Goal: Browse casually: Explore the website without a specific task or goal

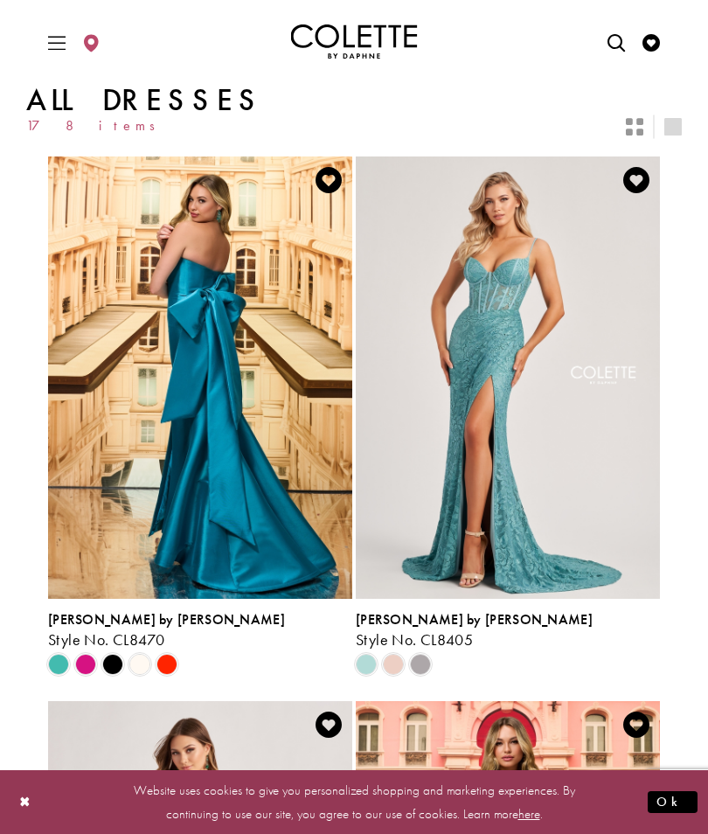
click at [147, 661] on span "Product List" at bounding box center [139, 664] width 21 height 21
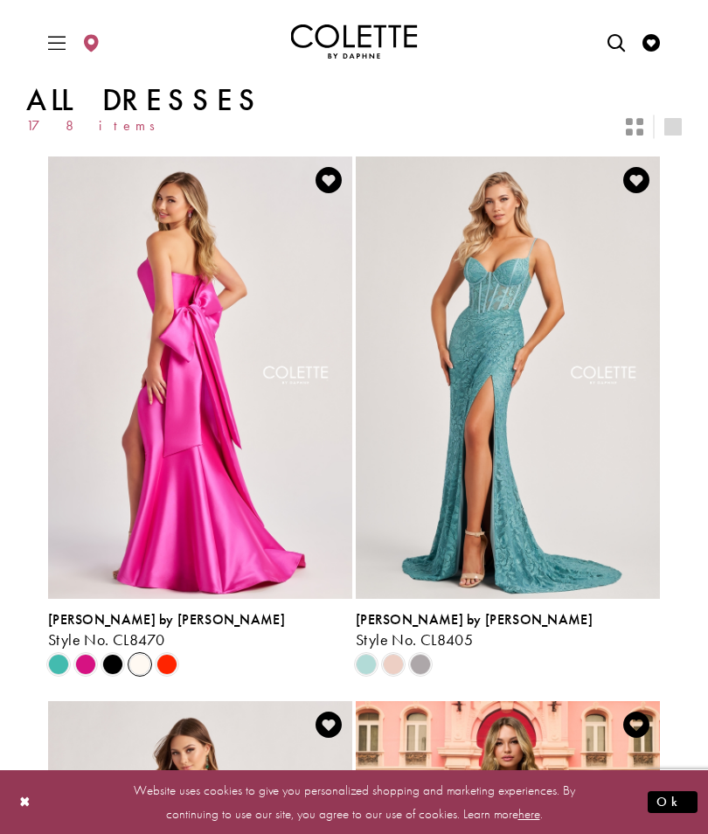
click at [195, 454] on img "Visit Colette by Daphne Style No. CL8470 Page" at bounding box center [200, 377] width 304 height 442
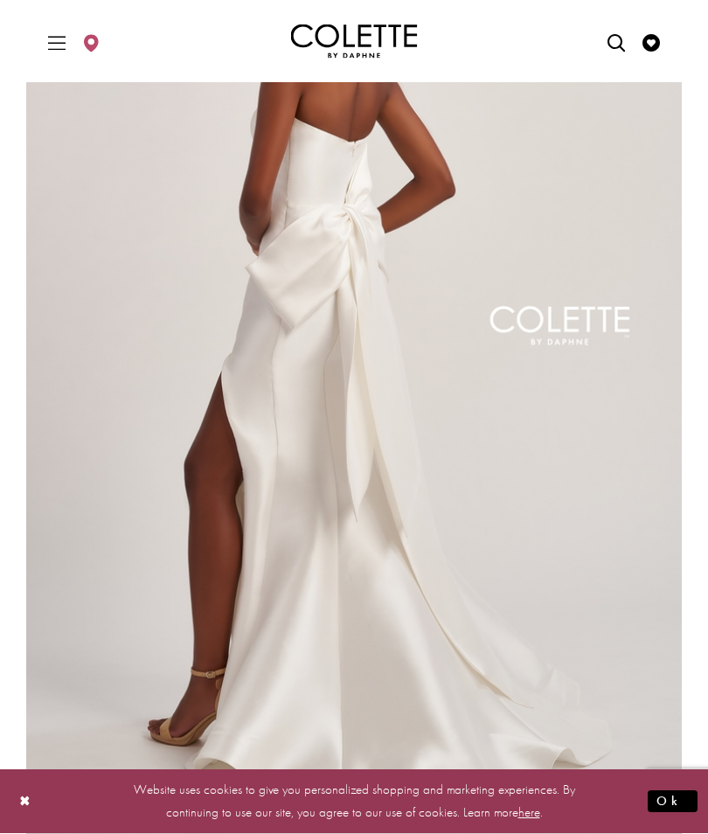
scroll to position [229, 0]
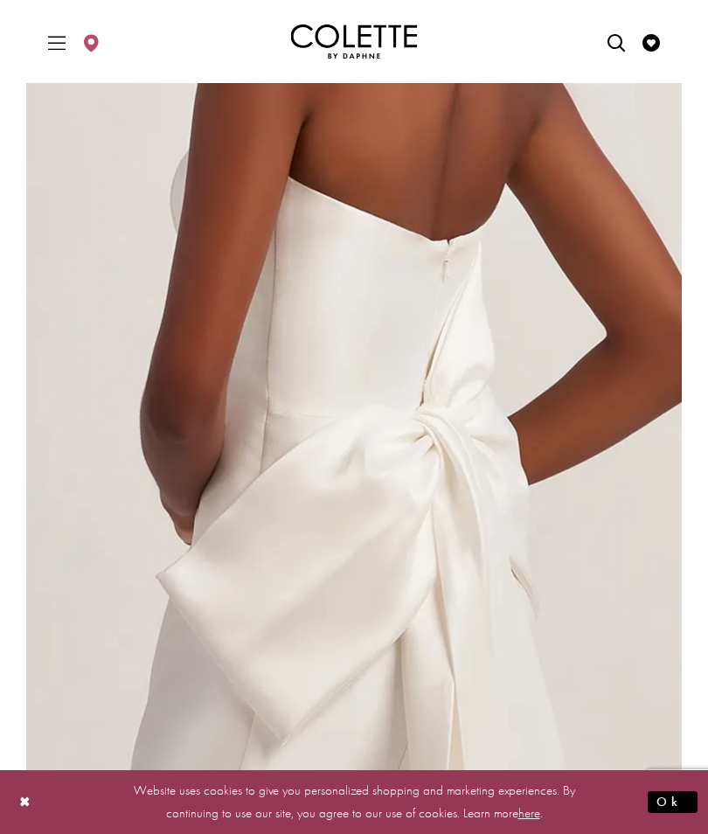
click at [56, 31] on span "Toggle Main Navigation Menu" at bounding box center [57, 41] width 26 height 48
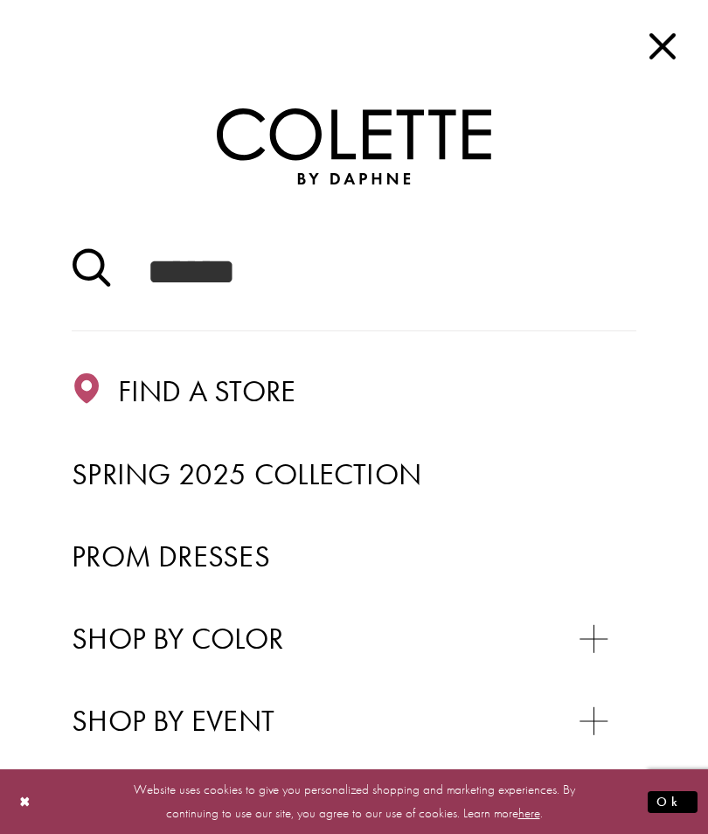
scroll to position [0, 0]
click at [659, 56] on span "Close Main Navbar" at bounding box center [661, 45] width 39 height 39
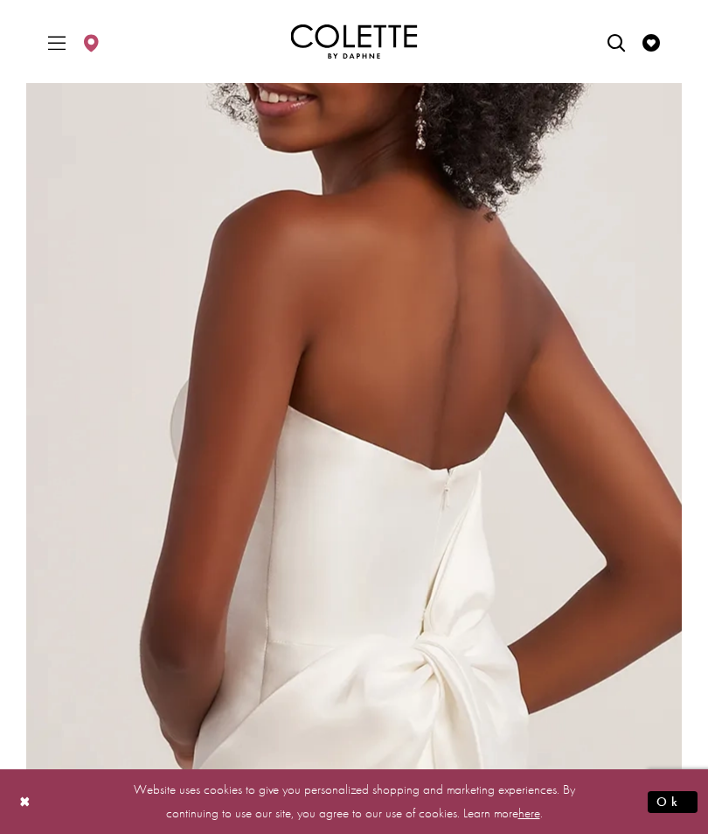
click at [653, 38] on icon "Visit Wishlist Page" at bounding box center [650, 42] width 17 height 17
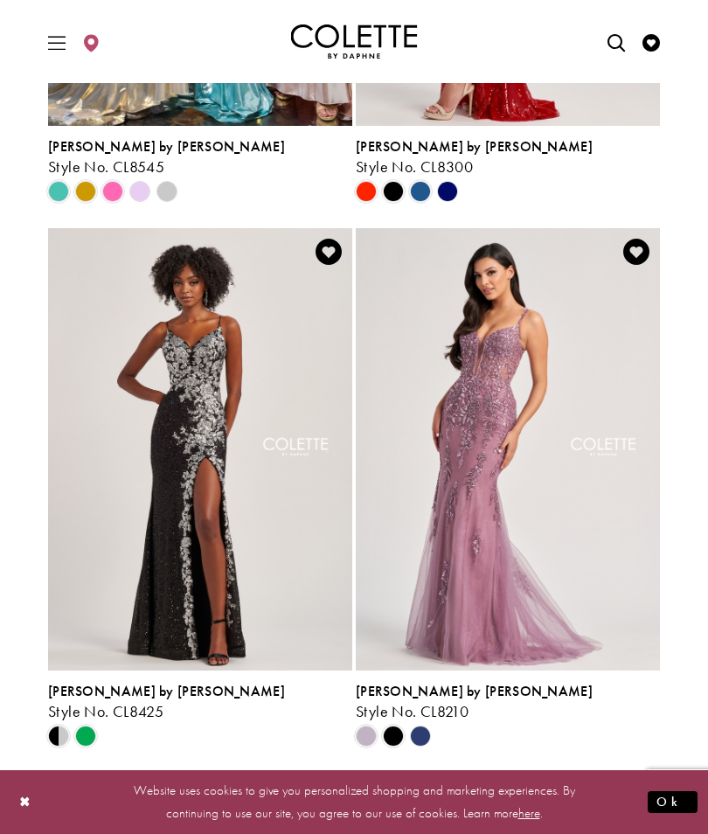
scroll to position [3196, 0]
click at [96, 731] on span "Product List" at bounding box center [85, 735] width 21 height 21
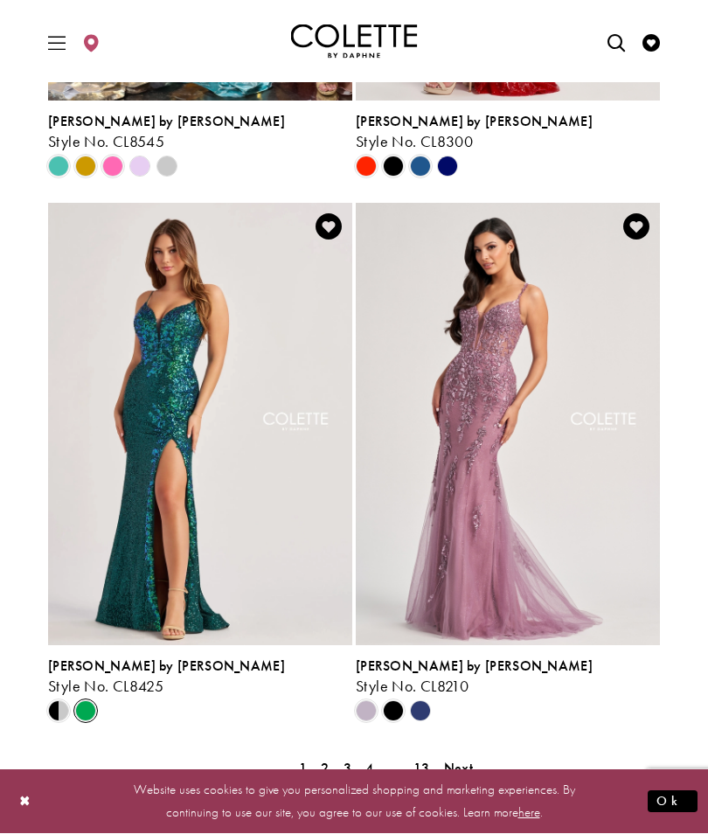
scroll to position [3212, 0]
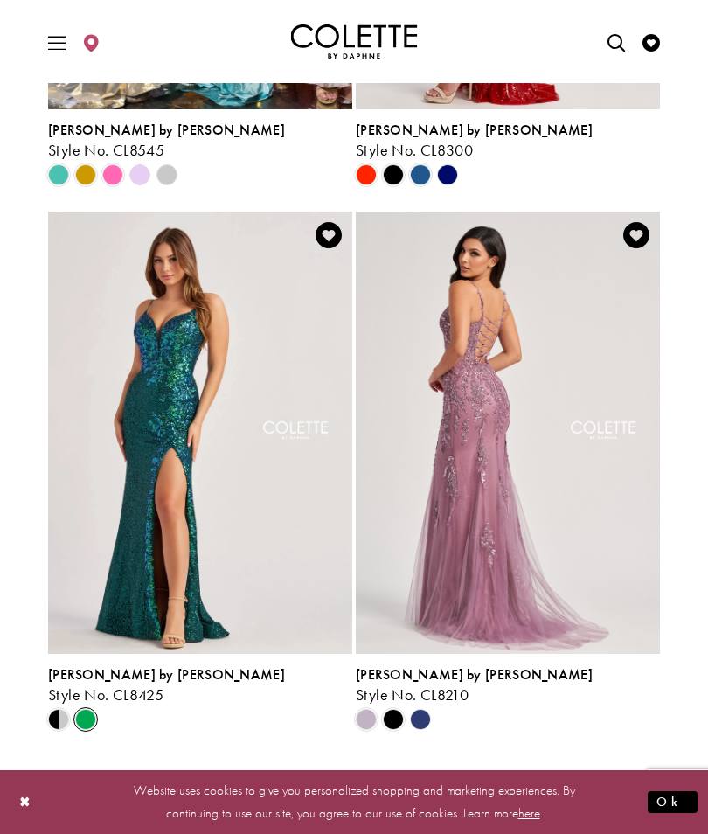
click at [395, 717] on span "Product List" at bounding box center [393, 719] width 21 height 21
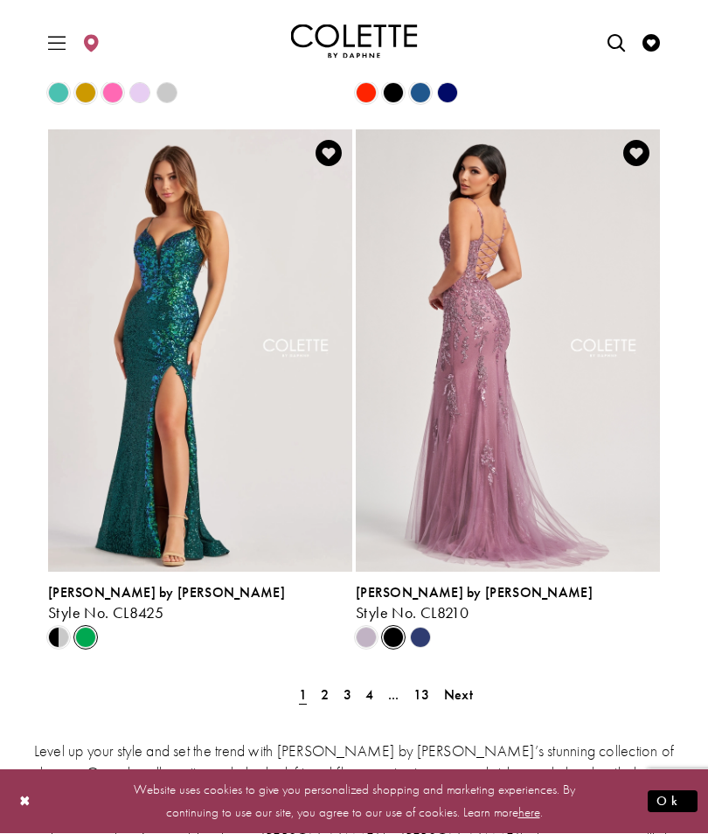
scroll to position [3294, 0]
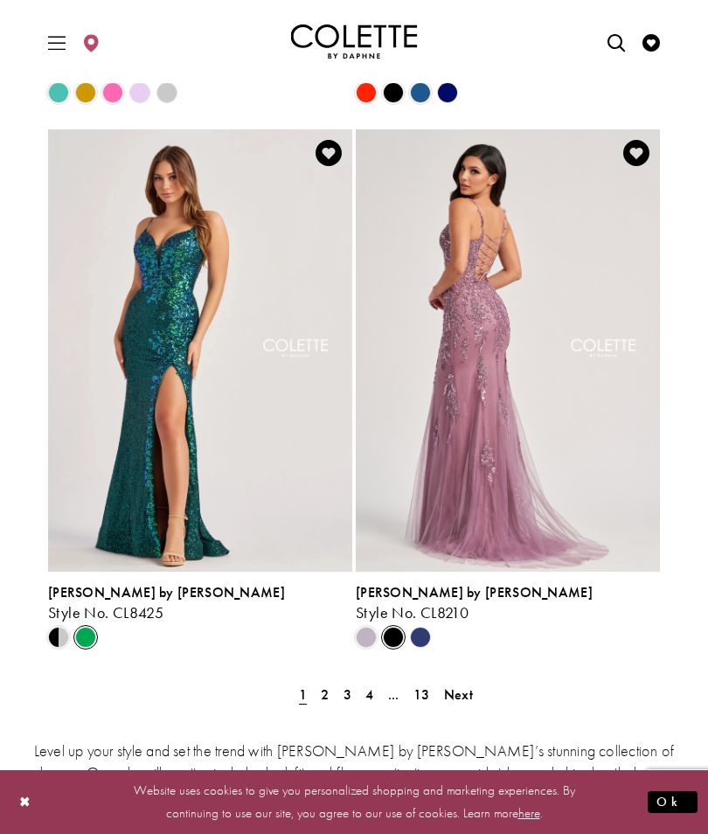
click at [455, 697] on span "Next" at bounding box center [458, 694] width 29 height 18
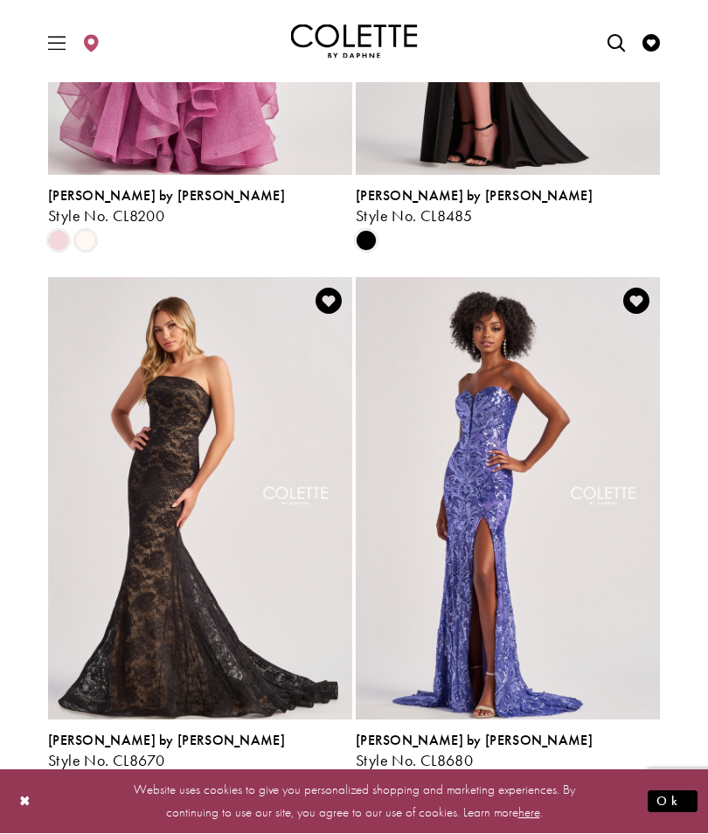
scroll to position [3148, 0]
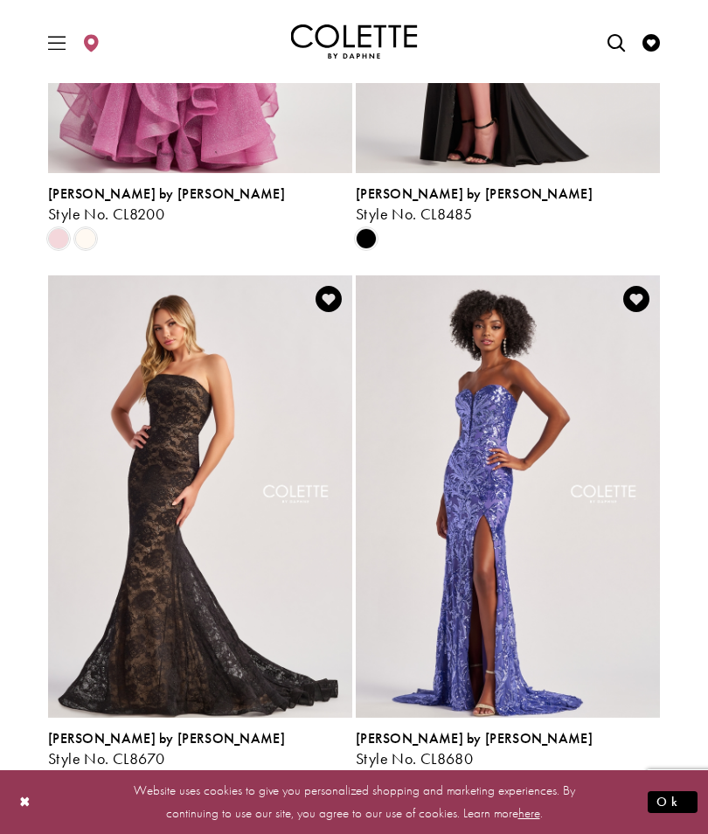
click at [84, 779] on span "Product List" at bounding box center [85, 782] width 21 height 21
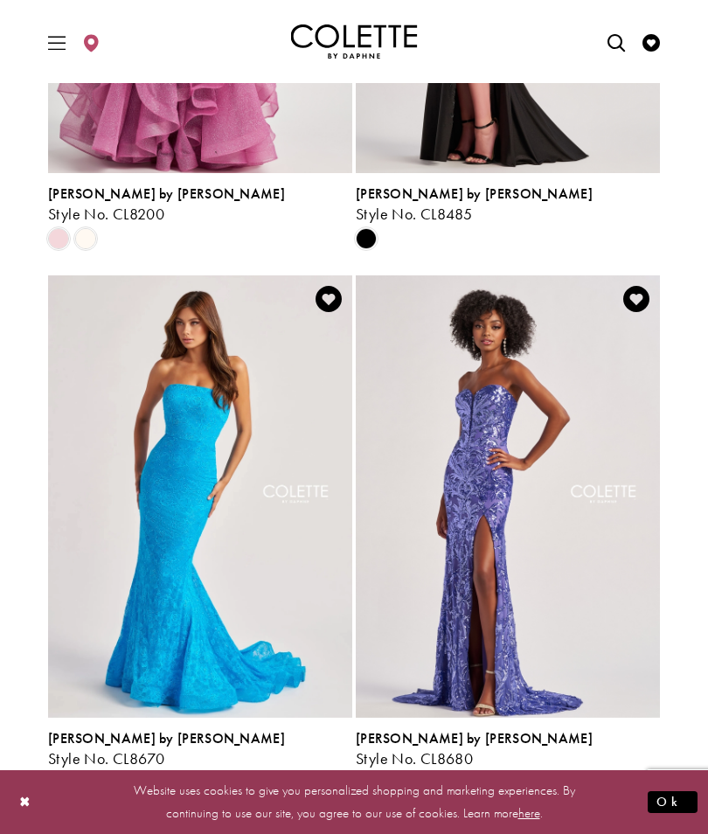
click at [56, 776] on span "Product List" at bounding box center [58, 782] width 21 height 21
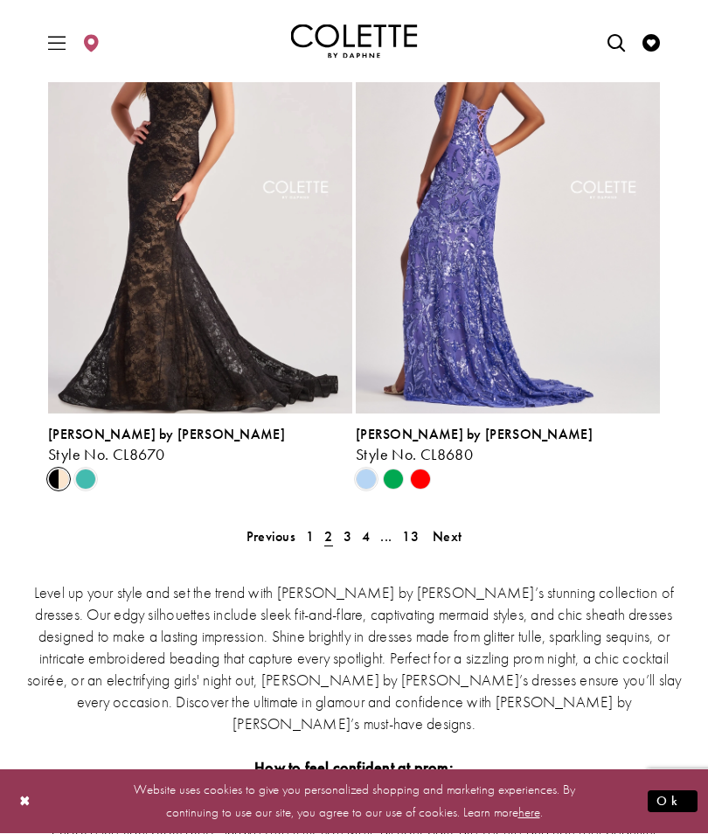
scroll to position [3489, 0]
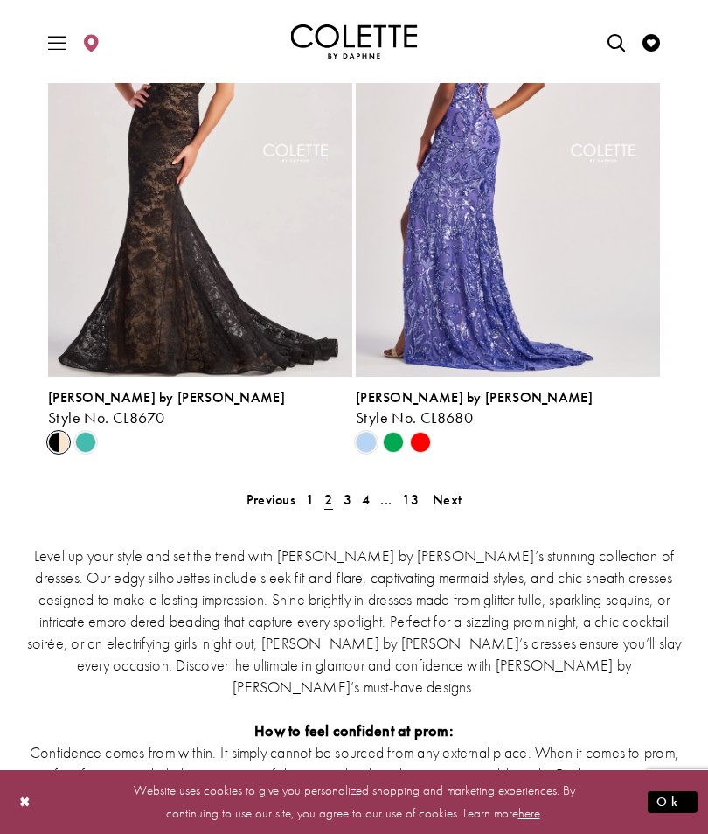
click at [447, 496] on span "Next" at bounding box center [447, 499] width 29 height 18
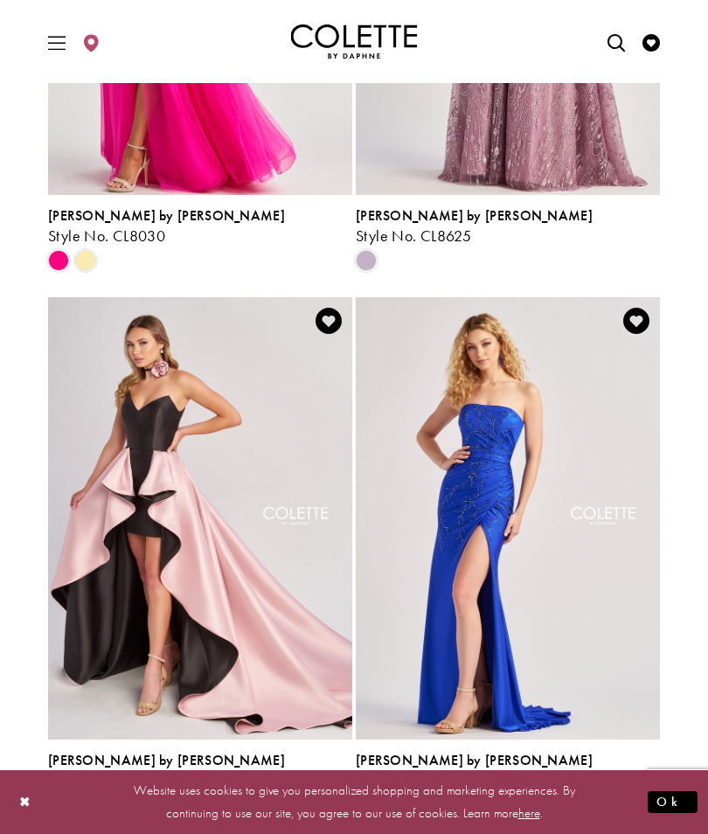
scroll to position [2039, 0]
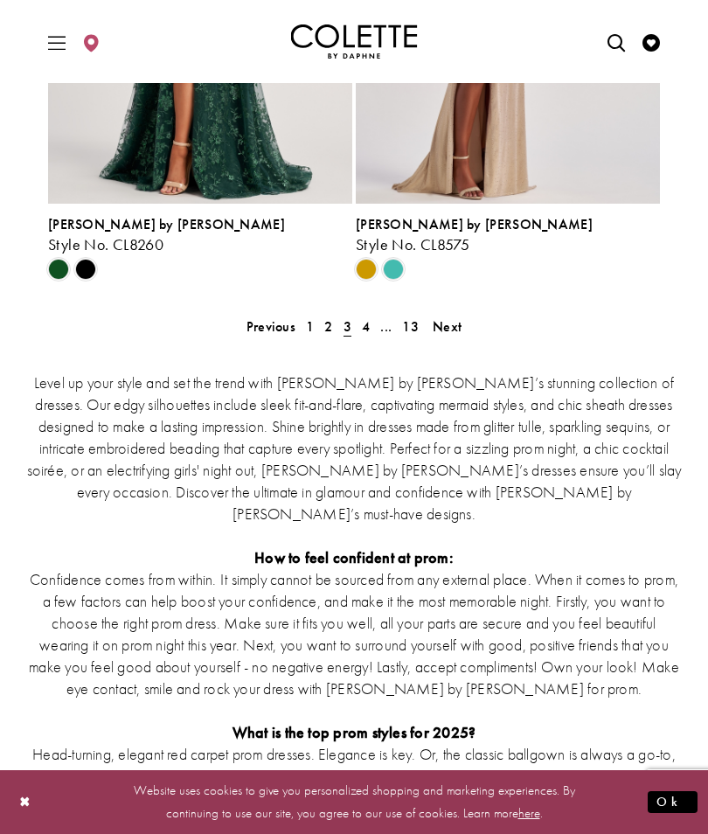
click at [454, 328] on span "Next" at bounding box center [447, 326] width 29 height 18
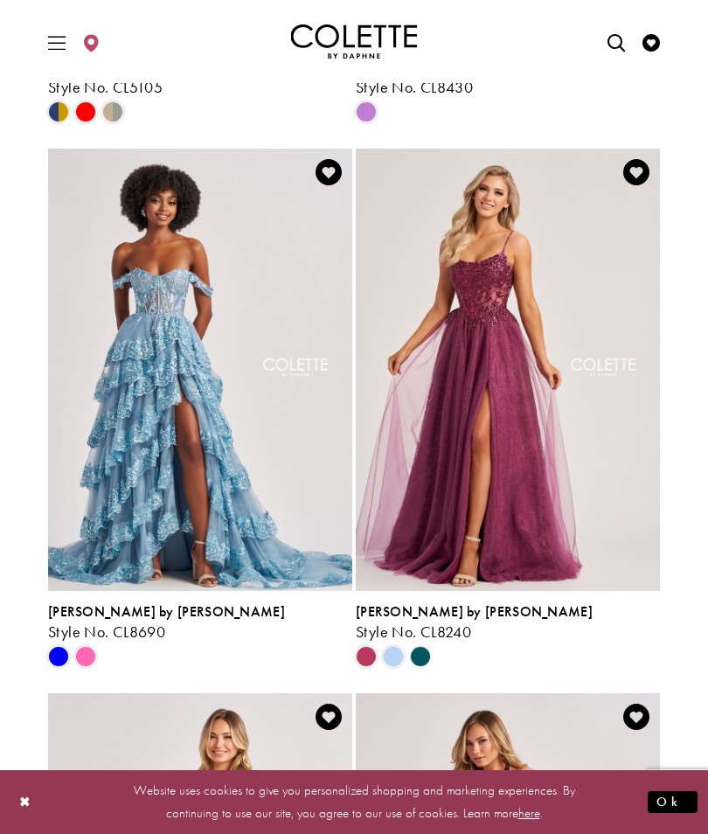
scroll to position [1643, 0]
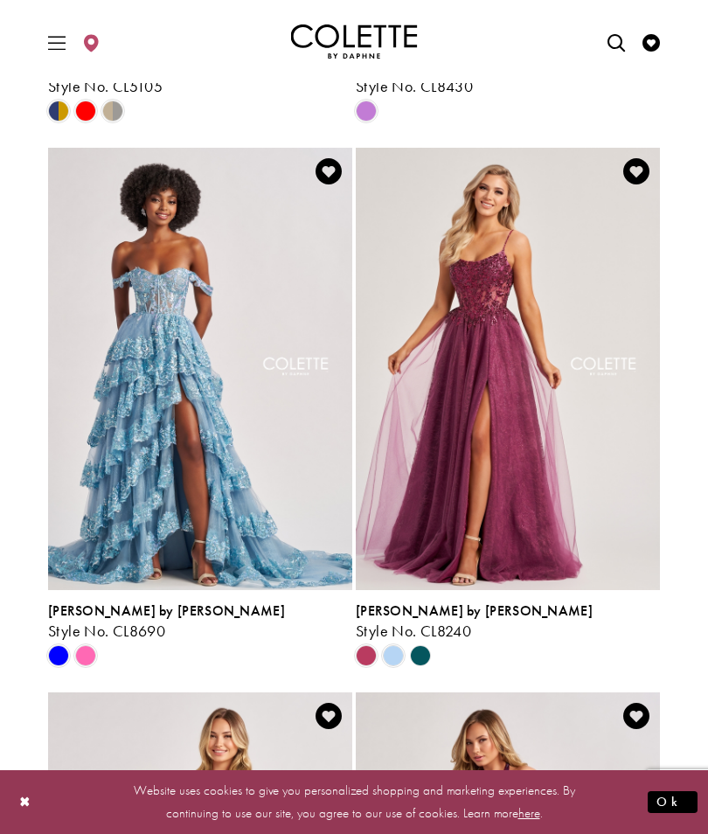
click at [392, 653] on span "Product List" at bounding box center [393, 655] width 21 height 21
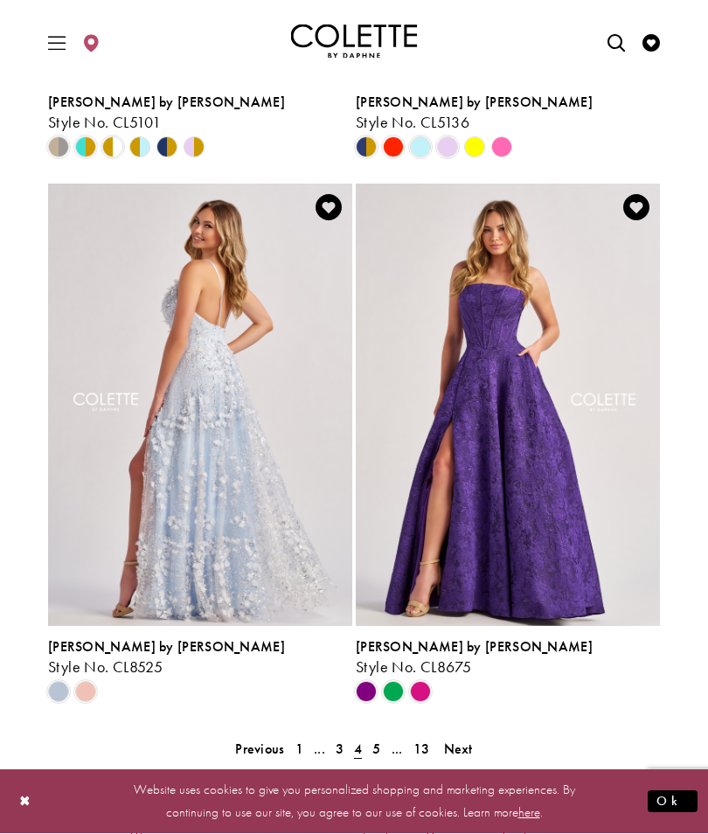
scroll to position [3240, 0]
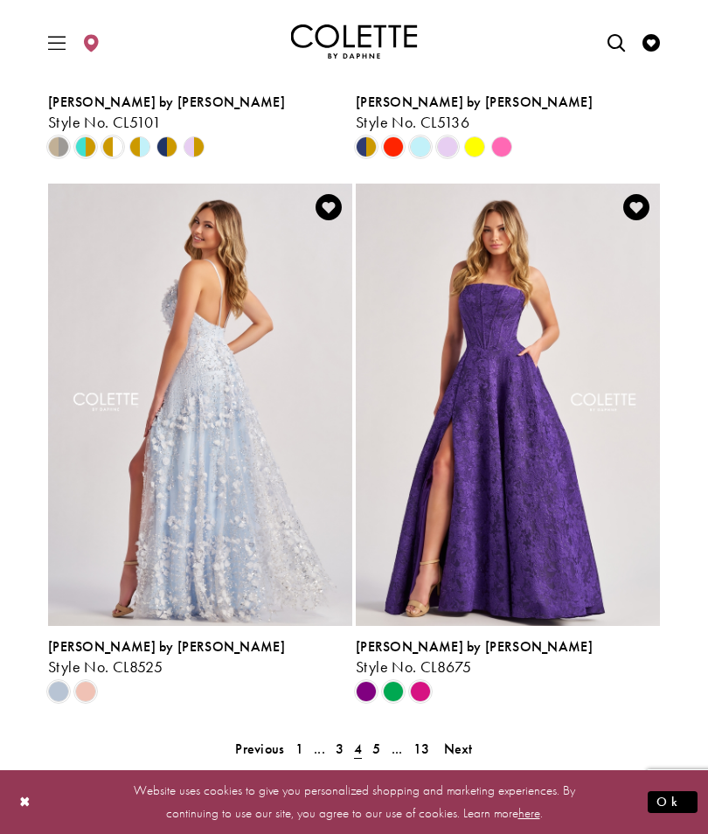
click at [451, 747] on span "Next" at bounding box center [458, 748] width 29 height 18
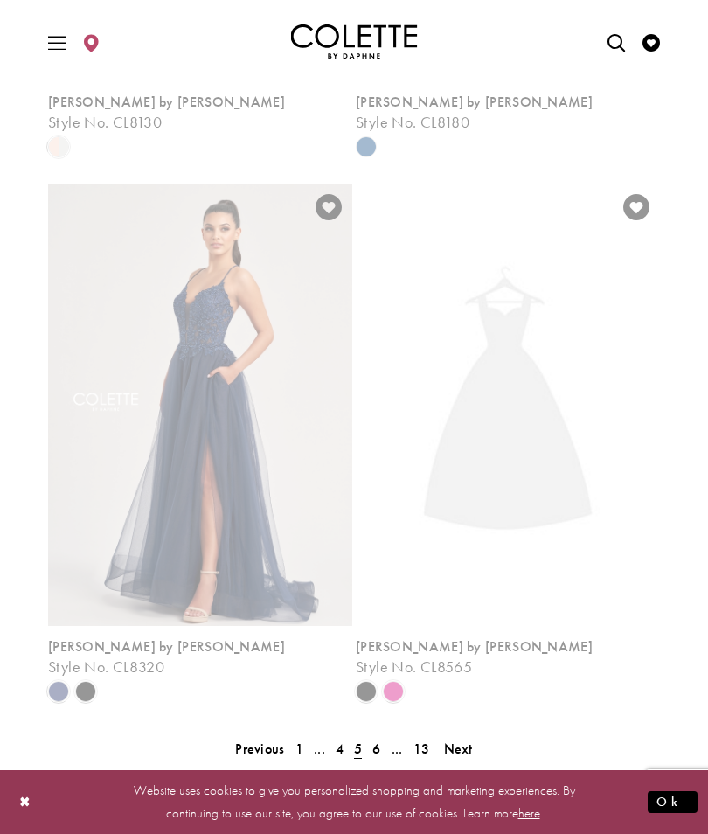
scroll to position [73, 0]
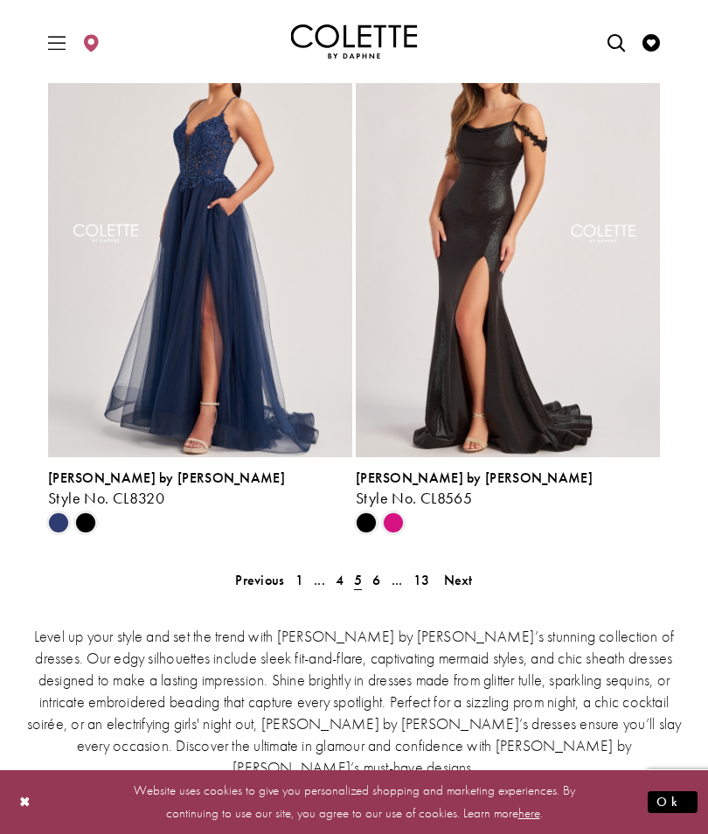
click at [452, 579] on span "Next" at bounding box center [458, 580] width 29 height 18
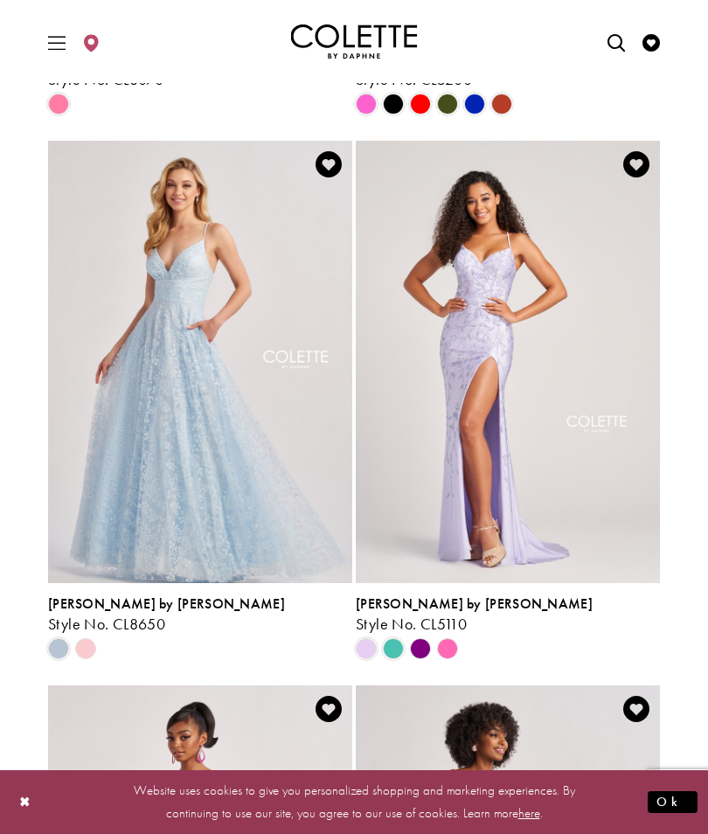
scroll to position [2195, 0]
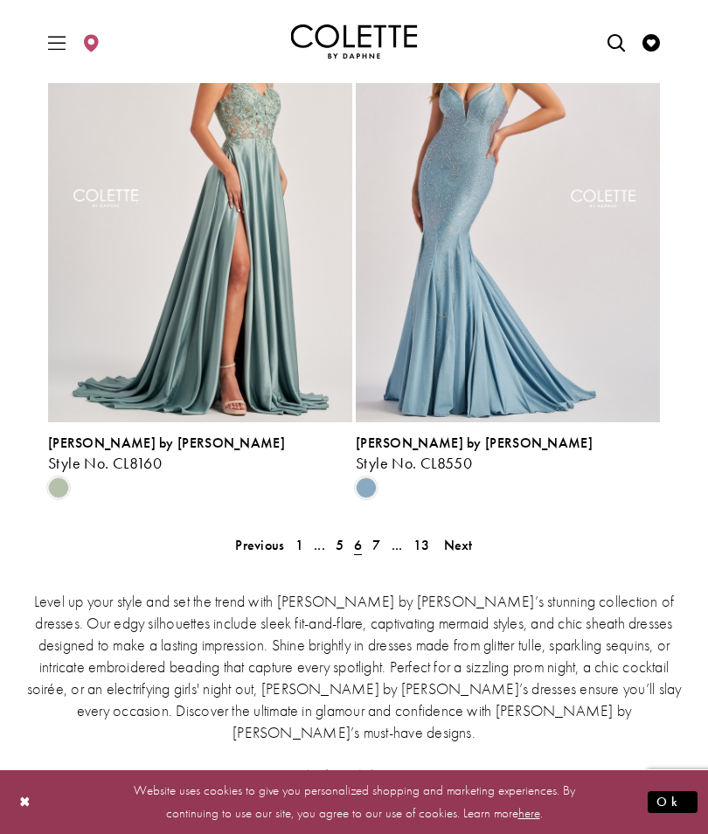
click at [464, 547] on span "Next" at bounding box center [458, 545] width 29 height 18
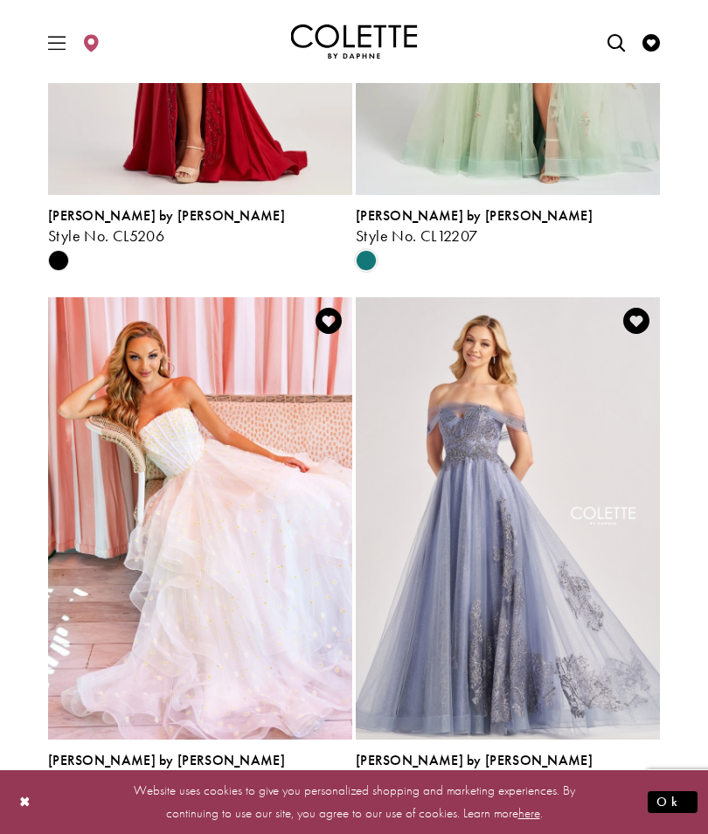
scroll to position [2037, 0]
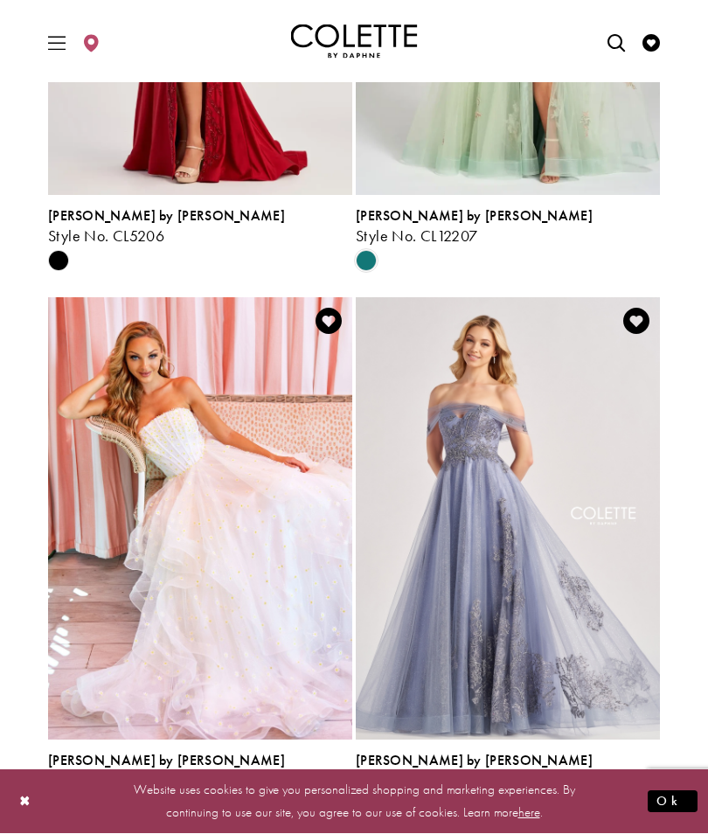
click at [233, 576] on img "Visit Colette by Daphne Style No. CL2055 Page" at bounding box center [200, 519] width 304 height 442
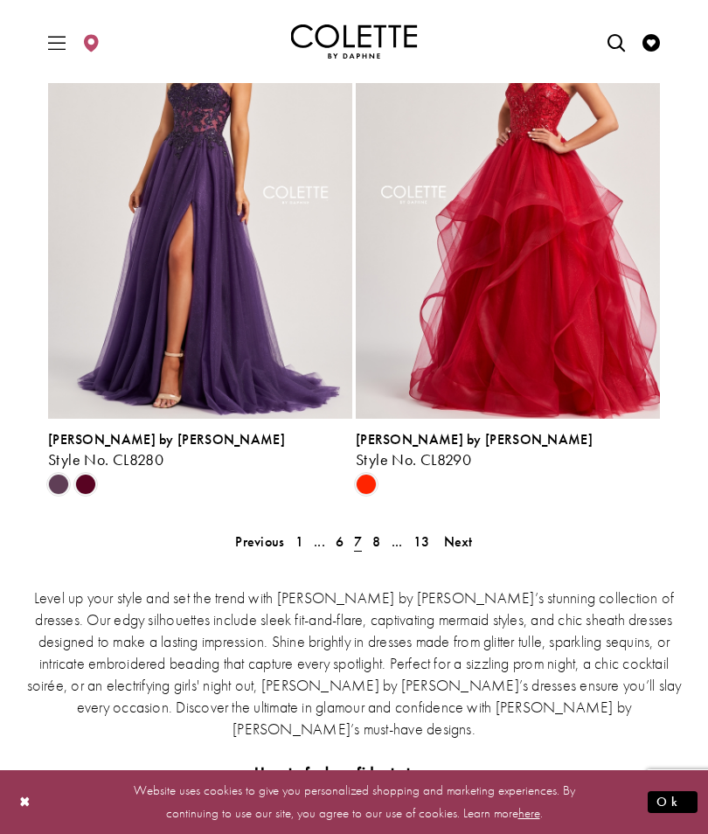
scroll to position [3497, 0]
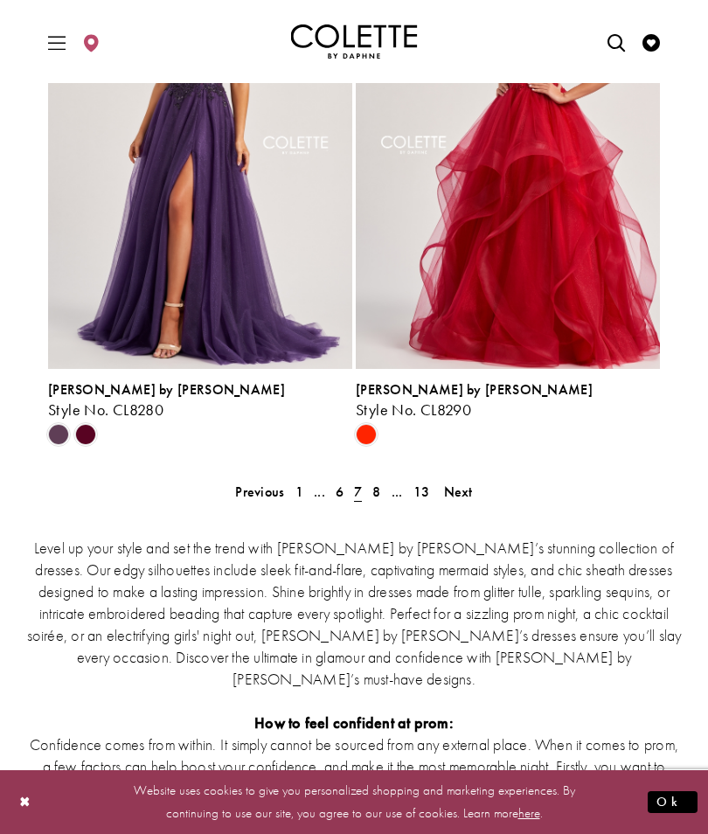
click at [454, 491] on span "Next" at bounding box center [458, 491] width 29 height 18
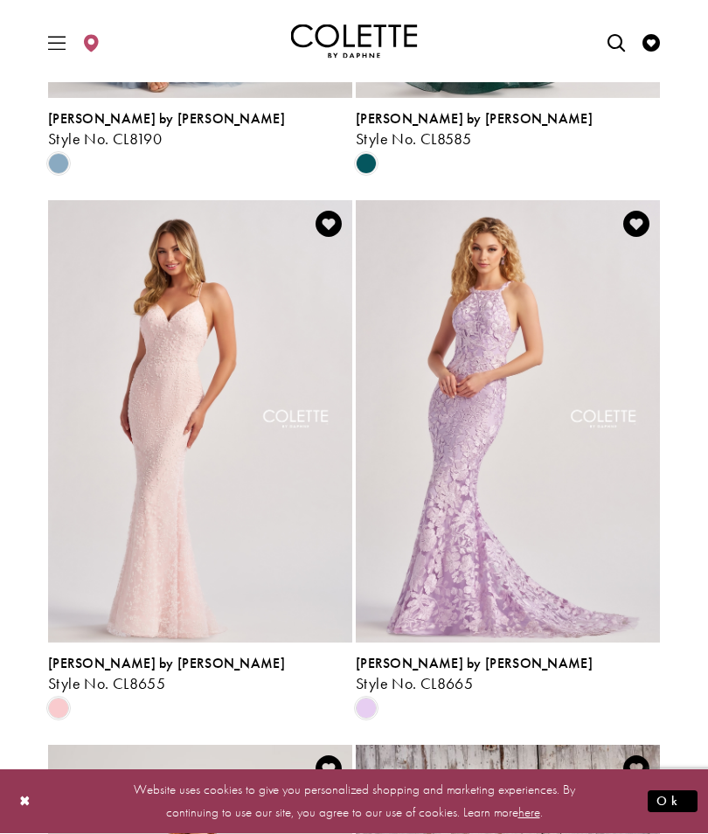
scroll to position [501, 0]
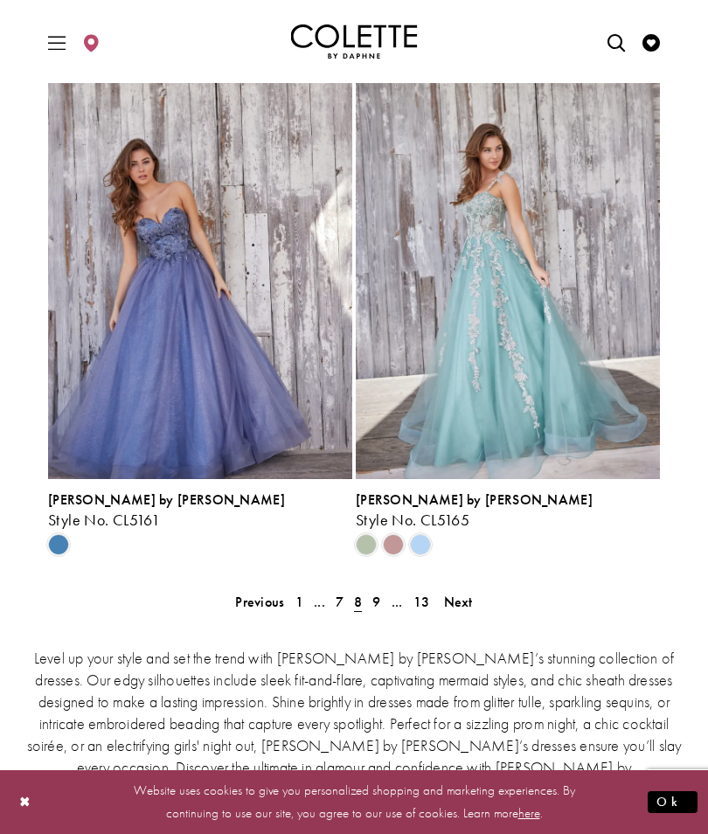
click at [457, 600] on span "Next" at bounding box center [458, 601] width 29 height 18
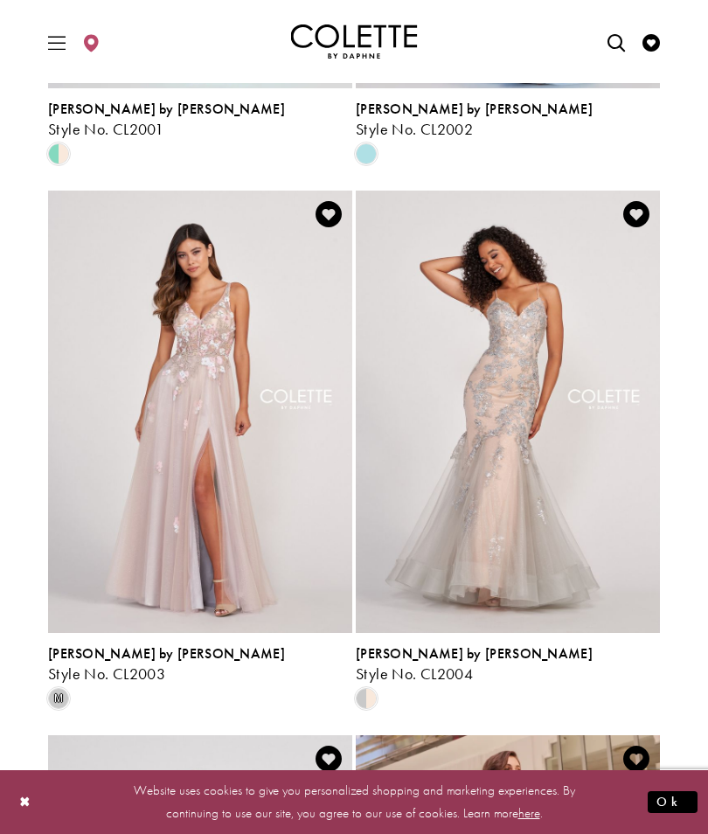
scroll to position [2751, 0]
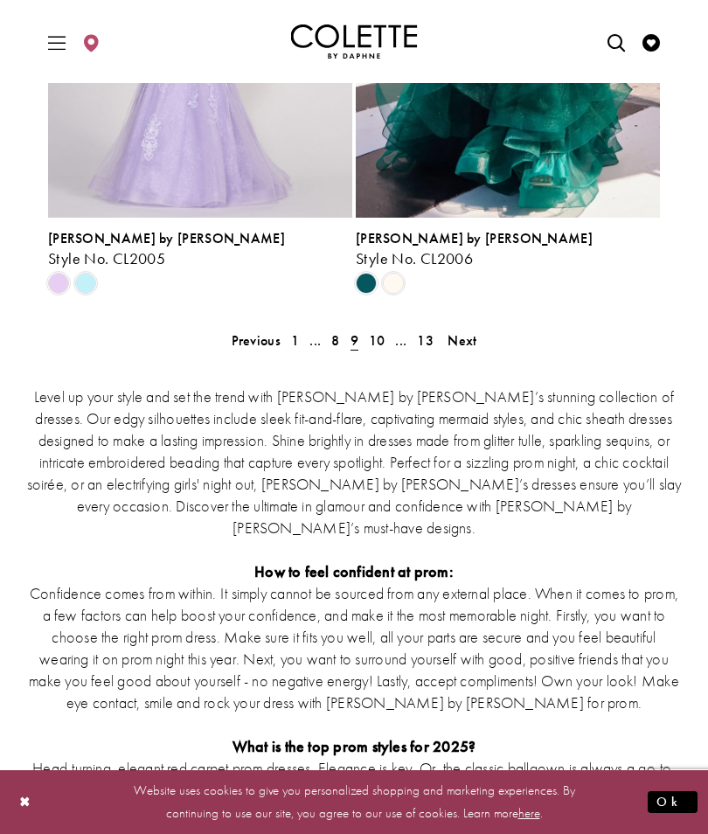
click at [464, 336] on span "Next" at bounding box center [461, 340] width 29 height 18
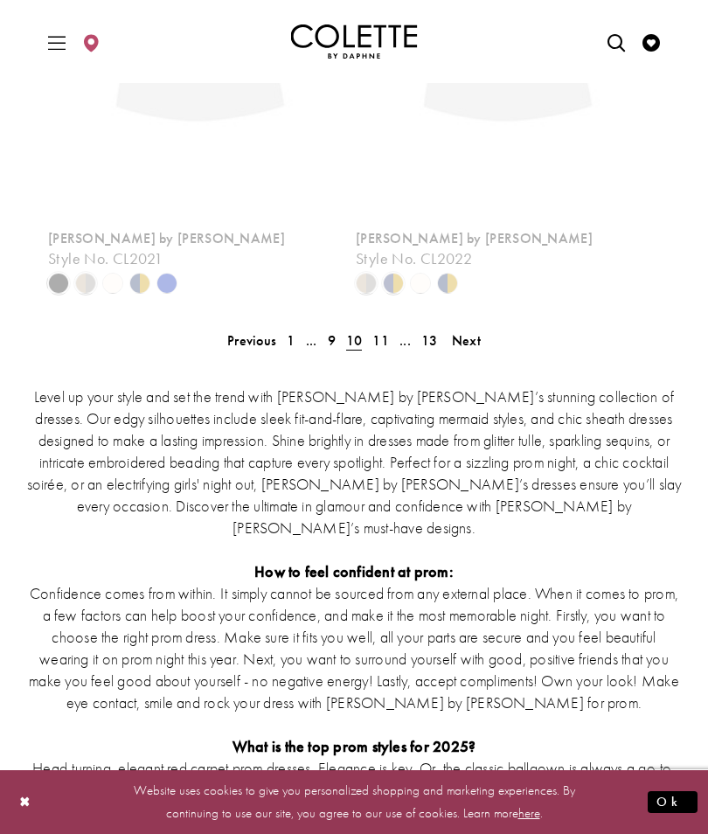
scroll to position [73, 0]
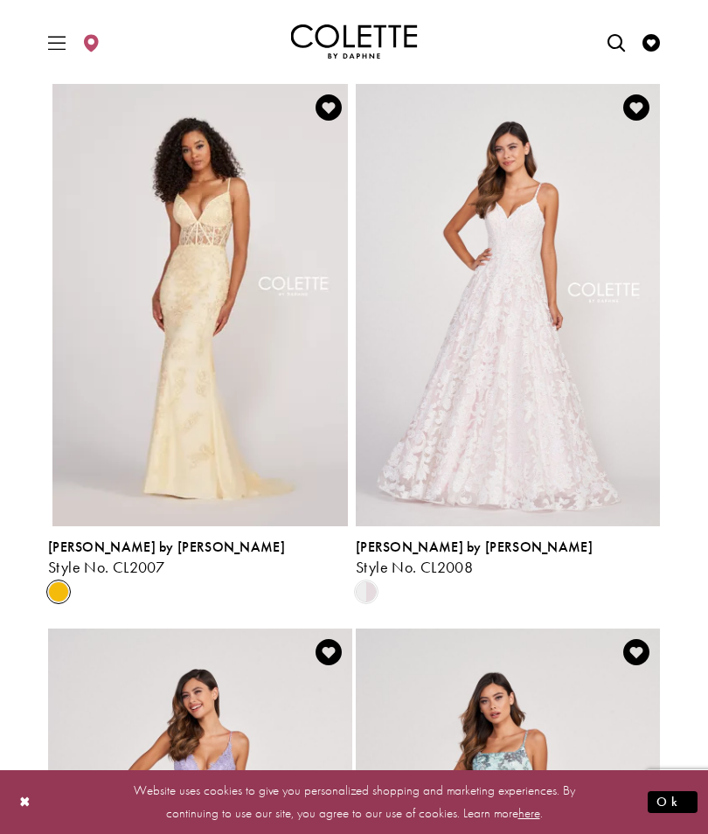
click at [166, 414] on link "Colette by Daphne Style No. CL2007" at bounding box center [200, 305] width 304 height 442
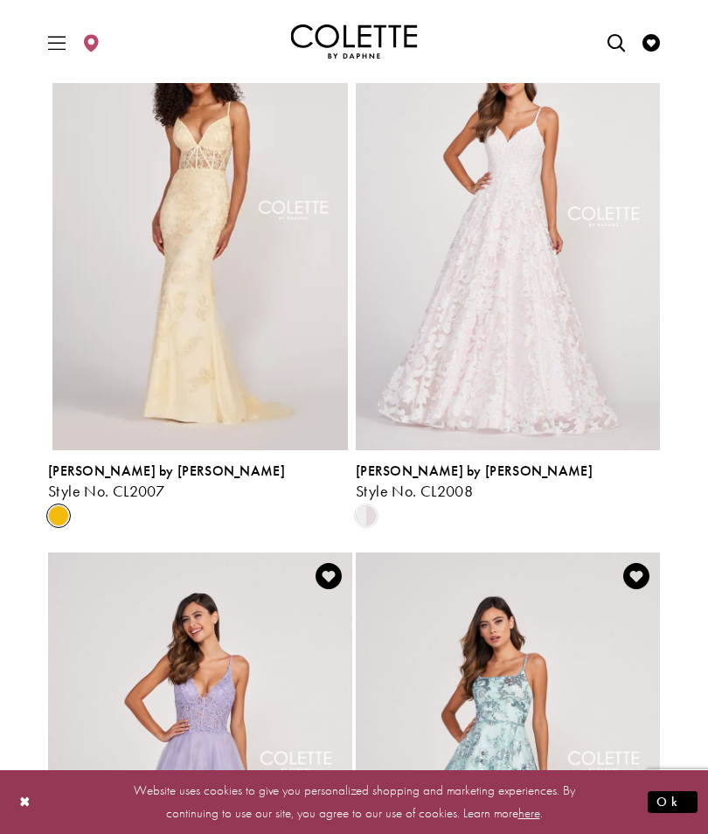
click at [504, 333] on img "Visit Colette by Daphne Style No. CL2008 Page" at bounding box center [508, 229] width 304 height 442
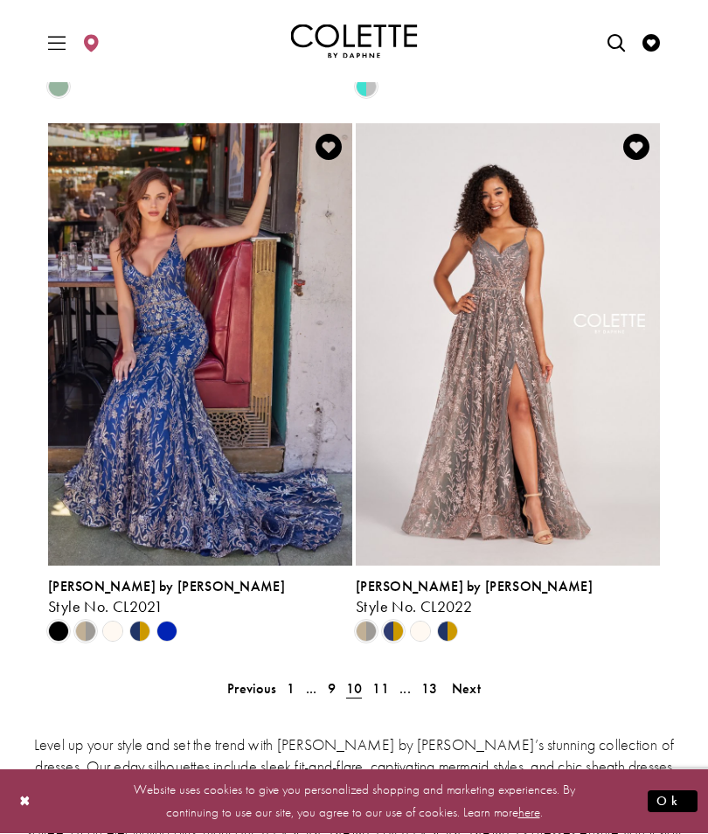
scroll to position [3304, 0]
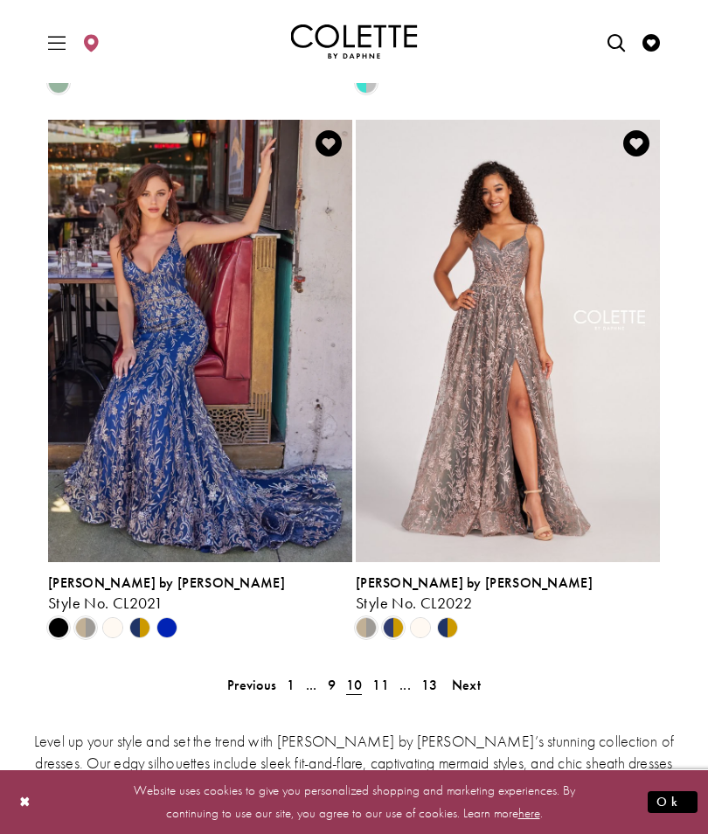
click at [463, 689] on span "Next" at bounding box center [466, 684] width 29 height 18
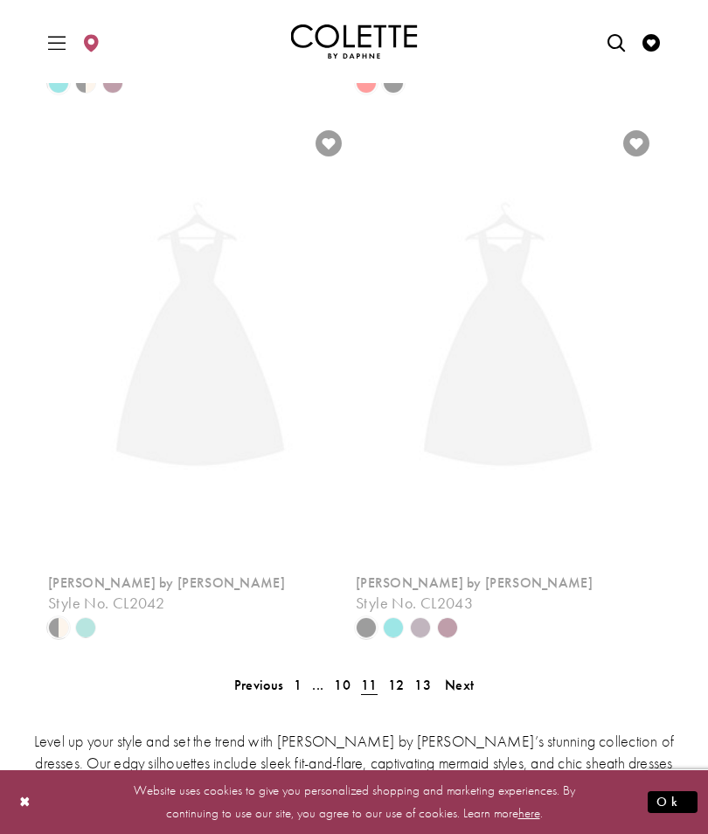
scroll to position [73, 0]
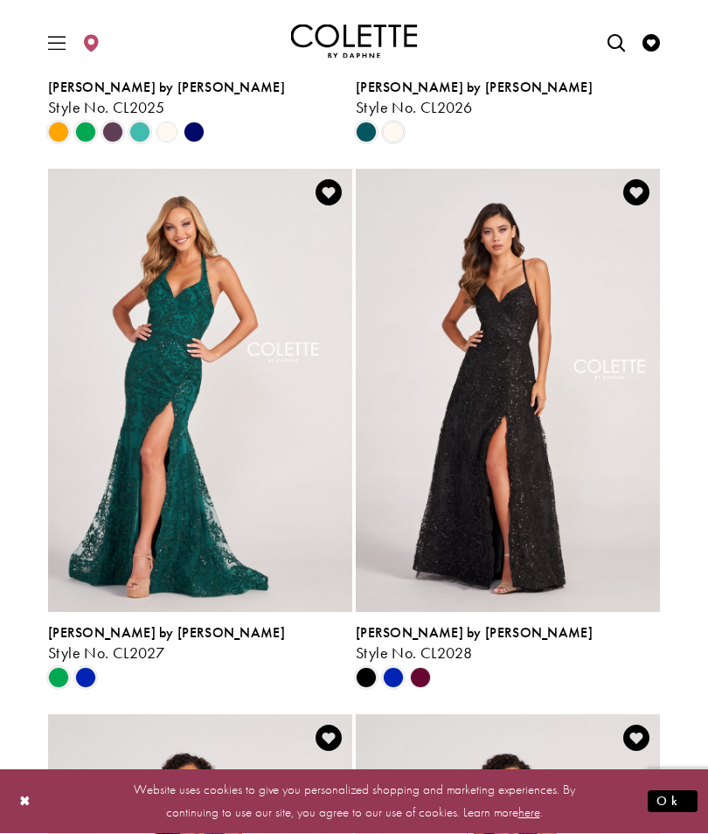
click at [392, 675] on span "Product List" at bounding box center [393, 678] width 21 height 21
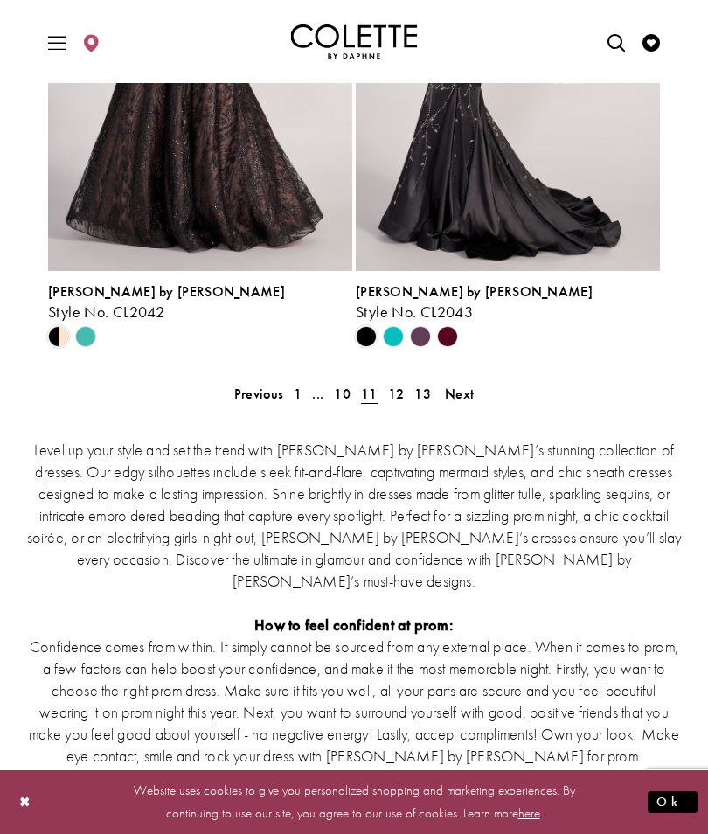
click at [457, 393] on span "Next" at bounding box center [459, 393] width 29 height 18
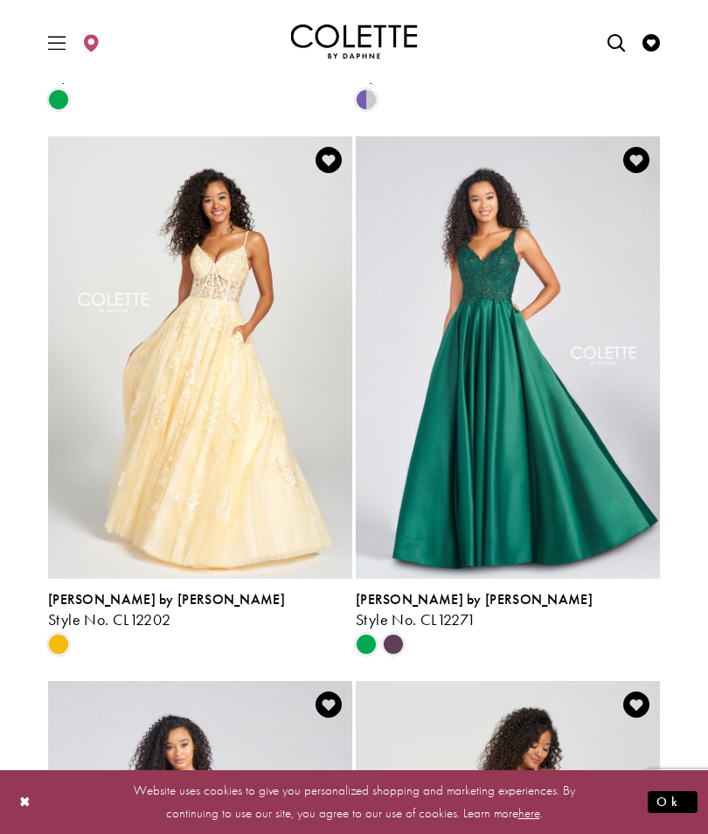
scroll to position [1655, 0]
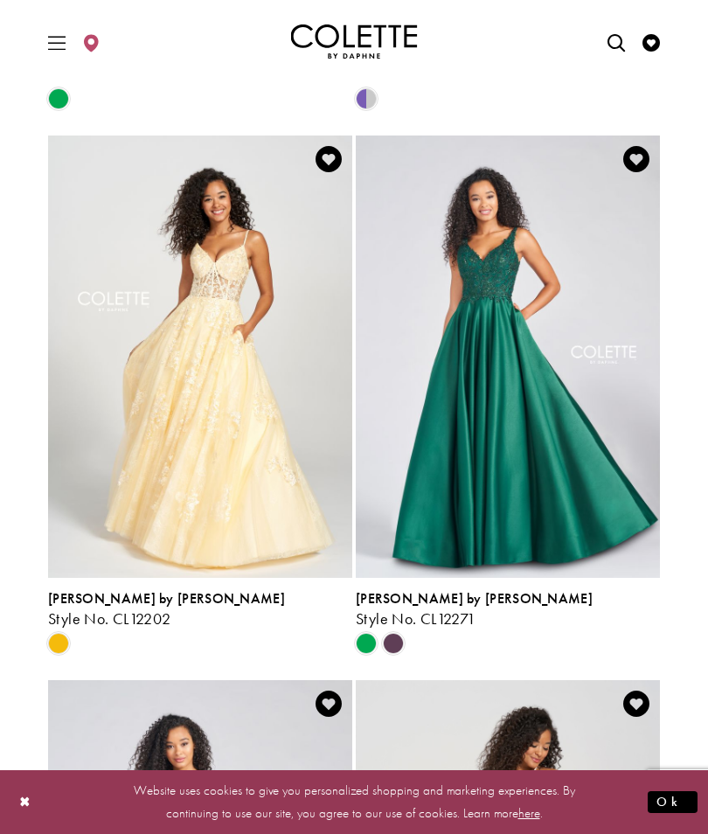
click at [397, 637] on span "Product List" at bounding box center [393, 643] width 21 height 21
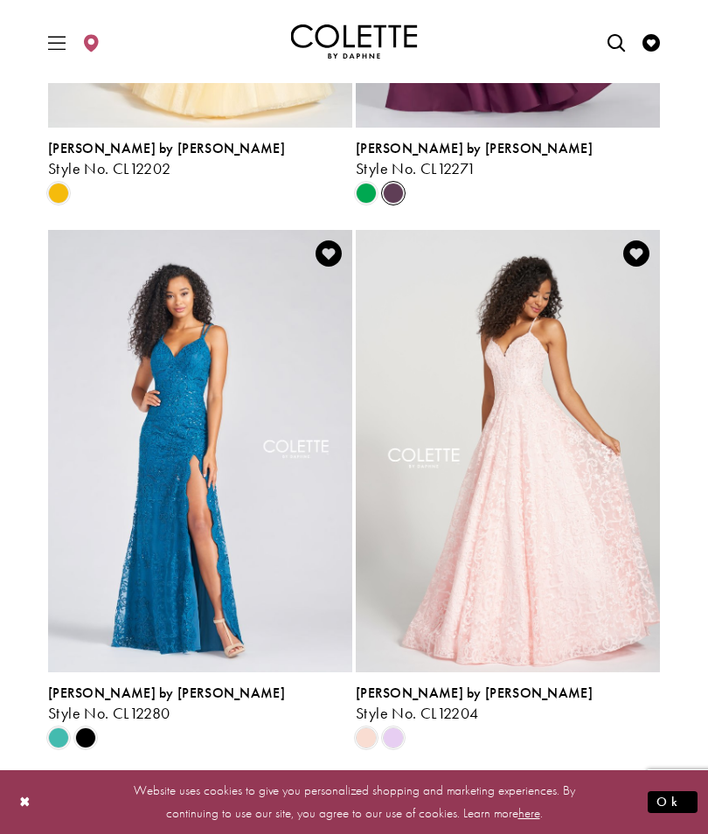
scroll to position [2104, 0]
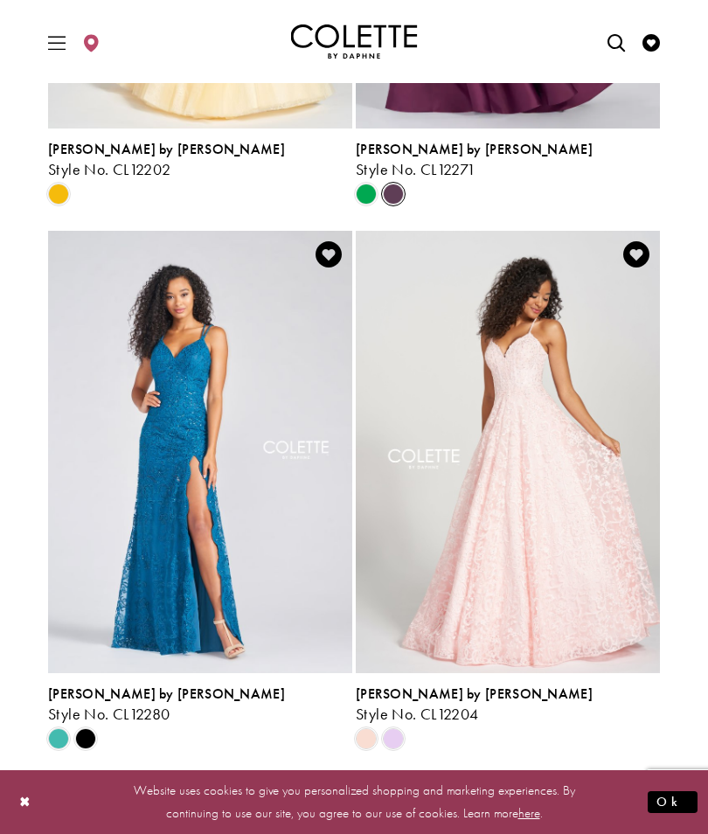
click at [396, 735] on span "Product List" at bounding box center [393, 738] width 21 height 21
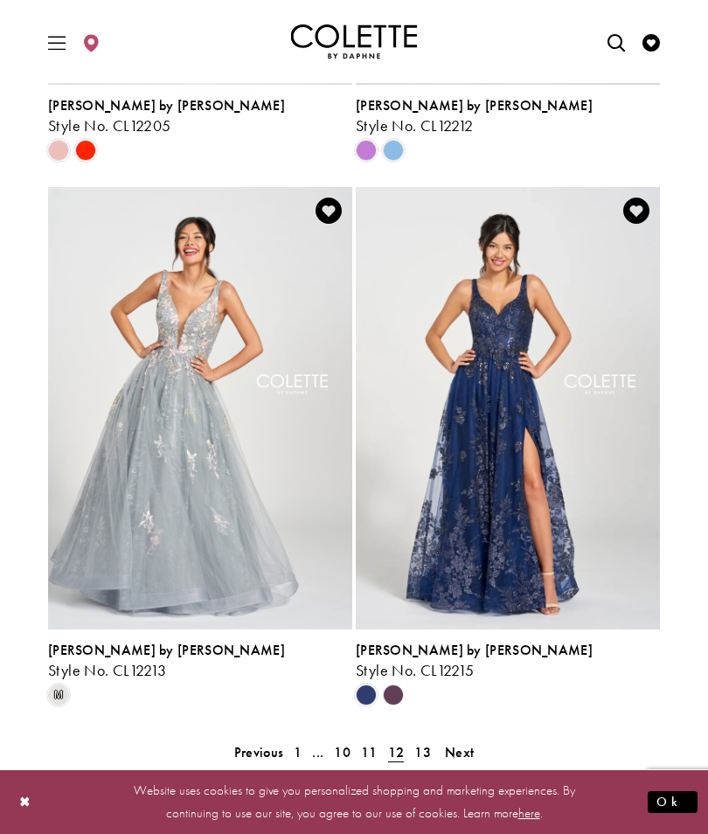
scroll to position [3236, 0]
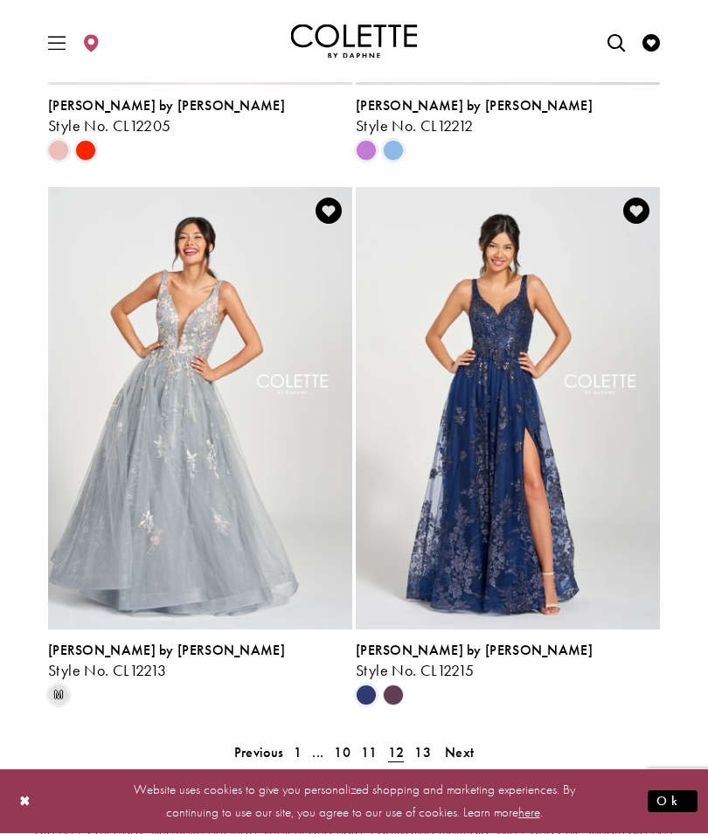
click at [391, 693] on polygon "Product List" at bounding box center [392, 695] width 27 height 27
click at [392, 692] on polygon "Product List" at bounding box center [392, 695] width 27 height 27
click at [392, 698] on polygon "Product List" at bounding box center [392, 695] width 27 height 27
click at [400, 690] on polygon "Product List" at bounding box center [392, 695] width 27 height 27
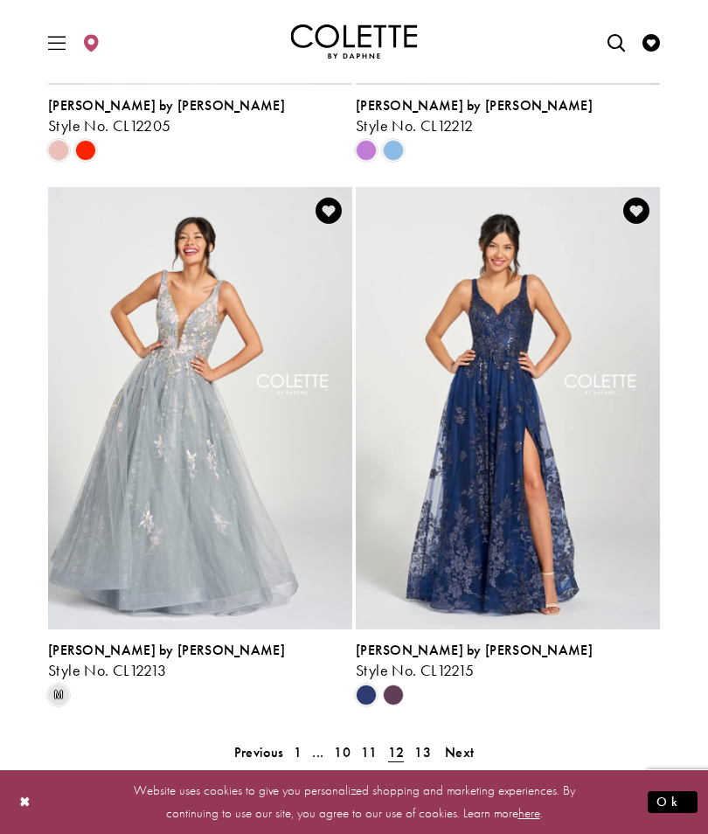
click at [464, 747] on span "Next" at bounding box center [459, 752] width 29 height 18
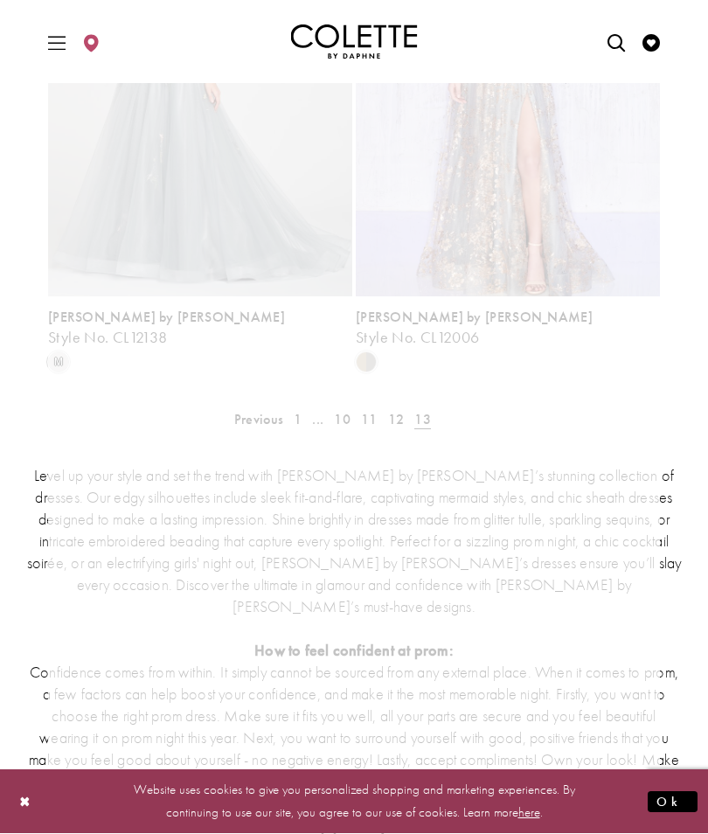
scroll to position [73, 0]
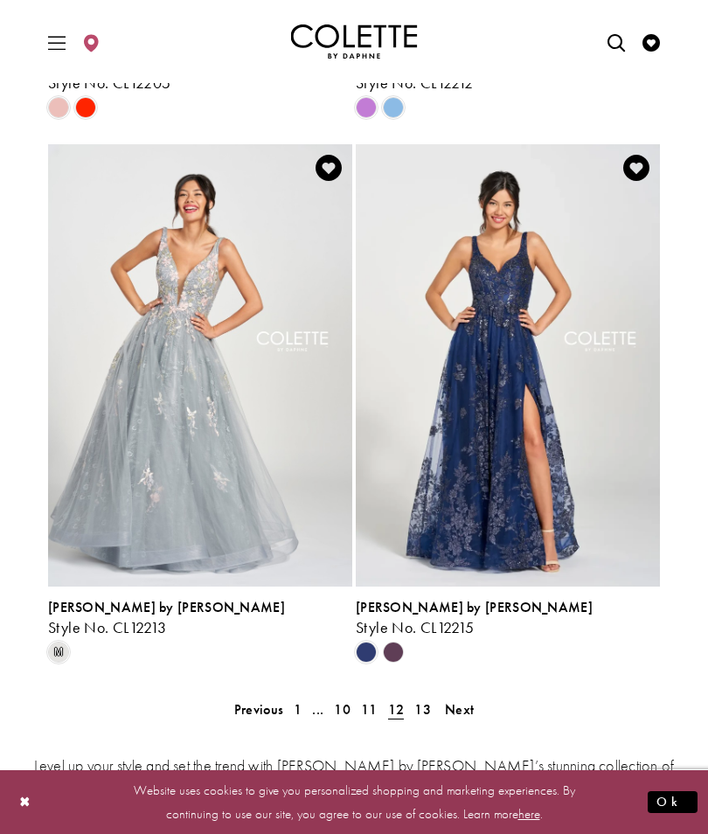
scroll to position [73, 0]
